Goal: Transaction & Acquisition: Purchase product/service

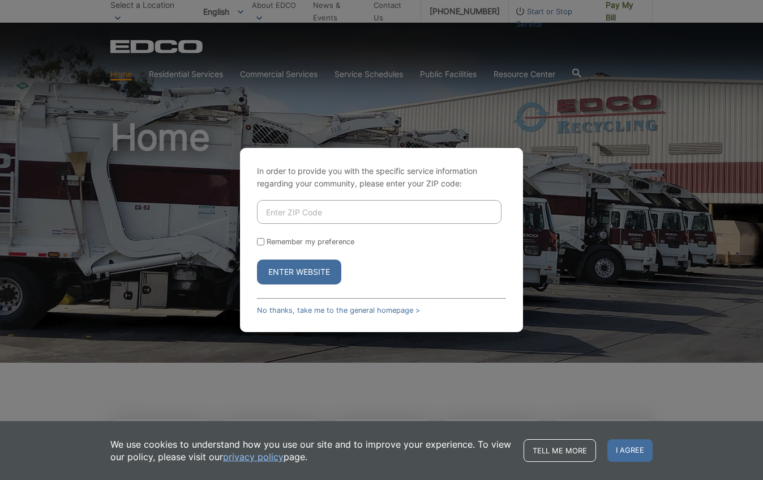
click at [349, 217] on input "Enter ZIP Code" at bounding box center [379, 212] width 245 height 24
type input "92024"
click at [291, 269] on button "Enter Website" at bounding box center [299, 271] width 84 height 25
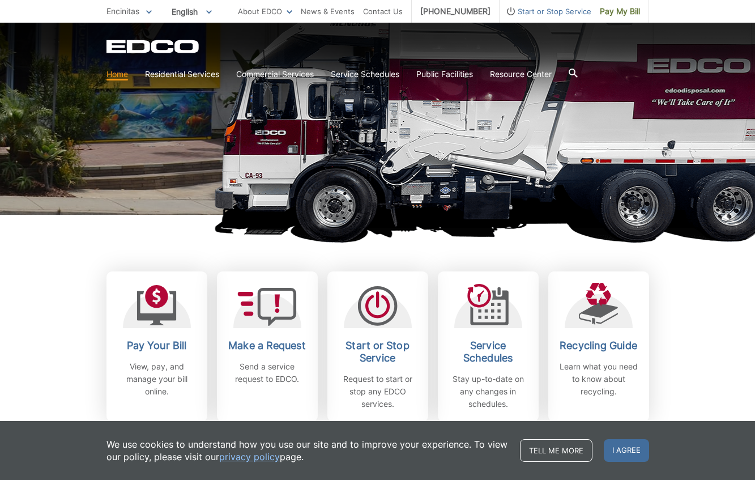
scroll to position [149, 0]
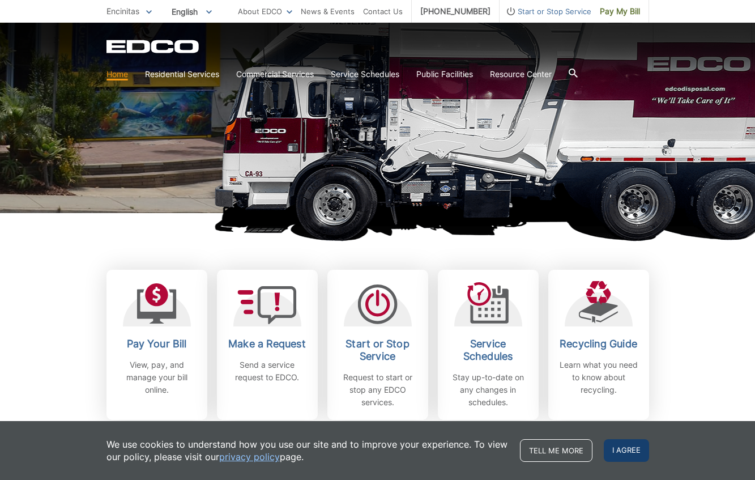
click at [620, 448] on span "I agree" at bounding box center [626, 450] width 45 height 23
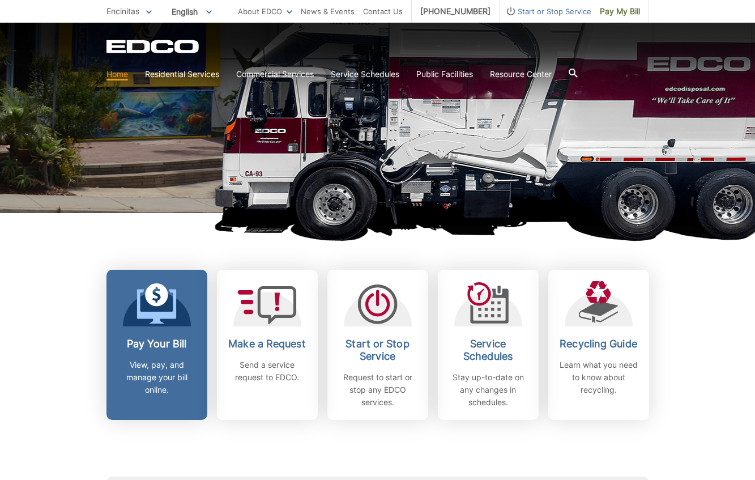
click at [146, 344] on h2 "Pay Your Bill" at bounding box center [157, 343] width 84 height 12
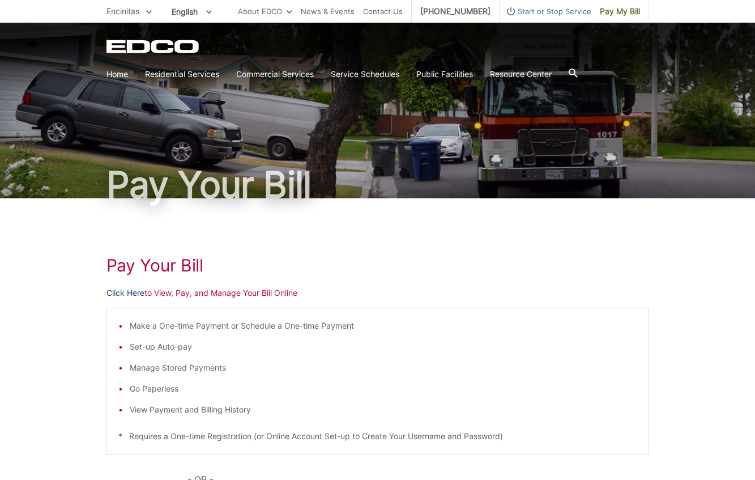
click at [126, 288] on link "Click Here" at bounding box center [125, 292] width 38 height 12
